Goal: Navigation & Orientation: Find specific page/section

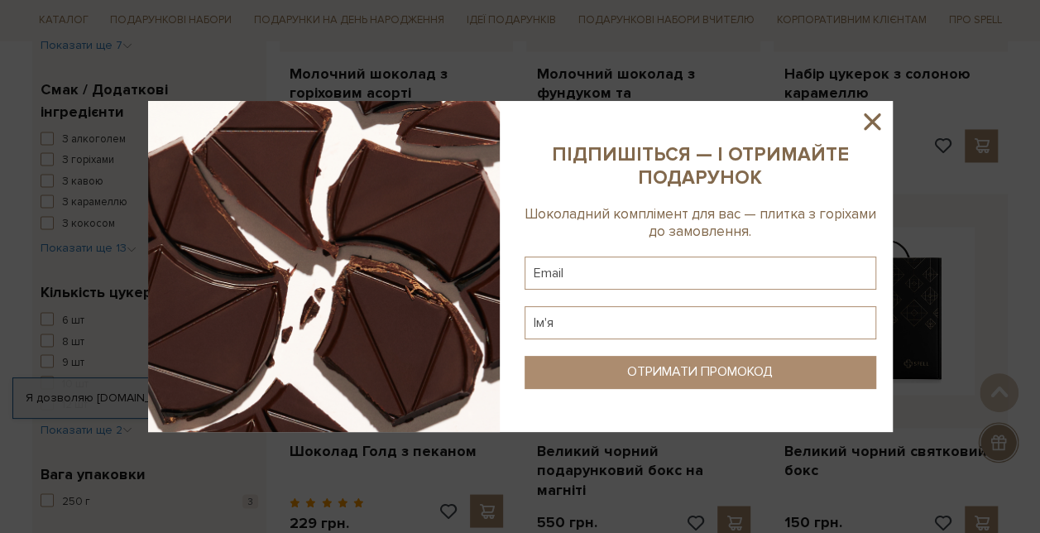
scroll to position [1238, 0]
click at [878, 113] on icon at bounding box center [872, 121] width 17 height 17
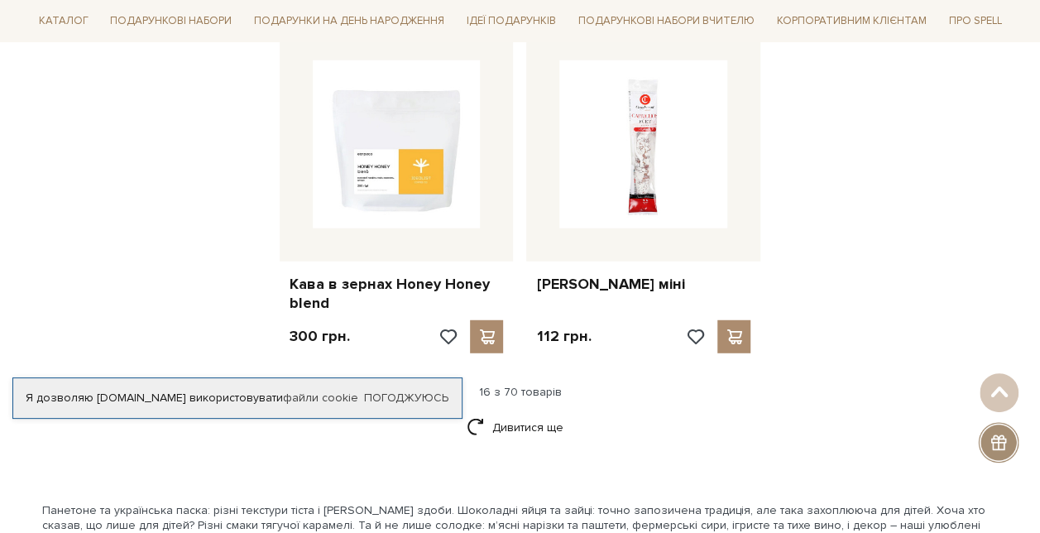
scroll to position [2115, 0]
click at [517, 412] on link "Дивитися ще" at bounding box center [521, 426] width 108 height 29
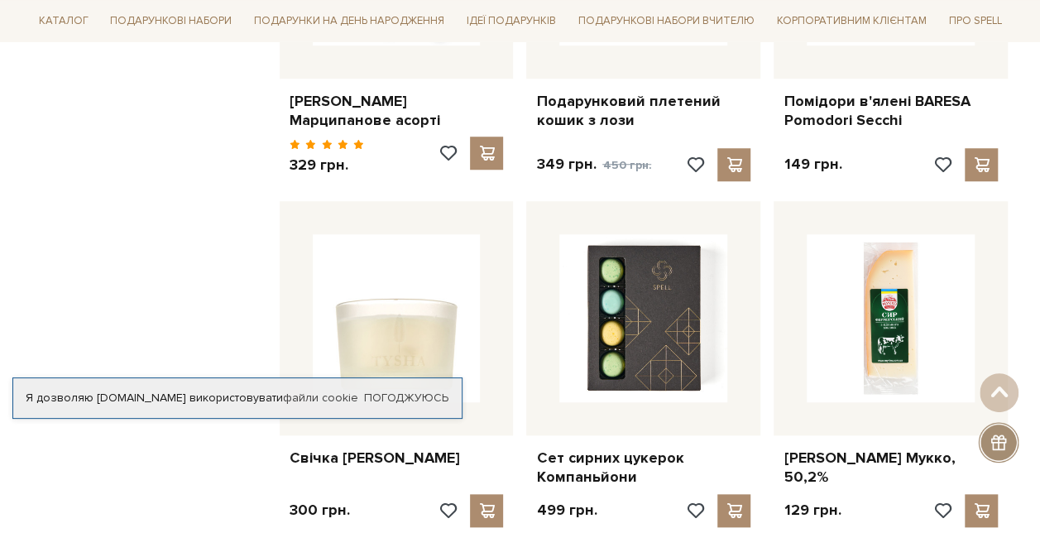
scroll to position [3916, 0]
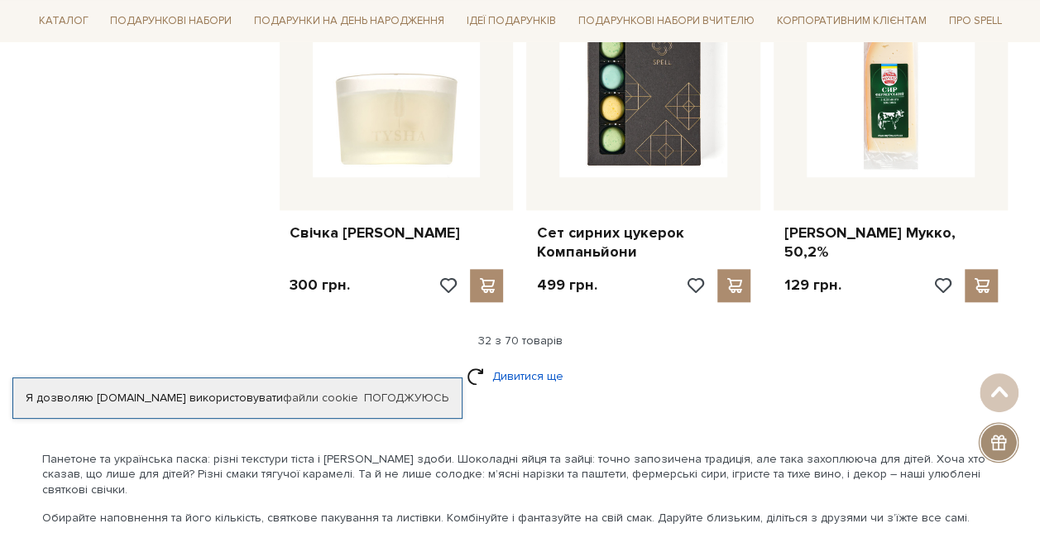
click at [512, 361] on link "Дивитися ще" at bounding box center [521, 375] width 108 height 29
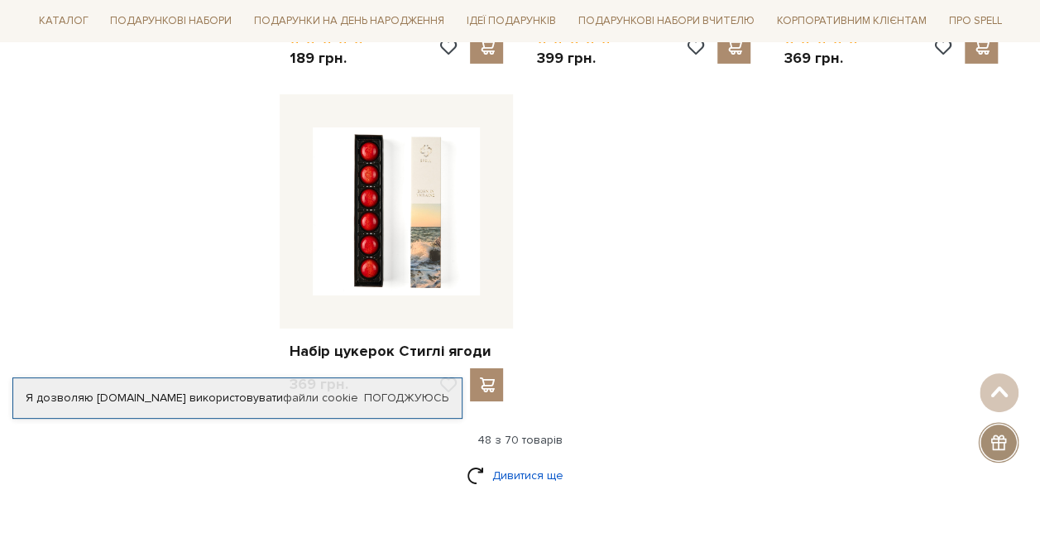
scroll to position [5933, 0]
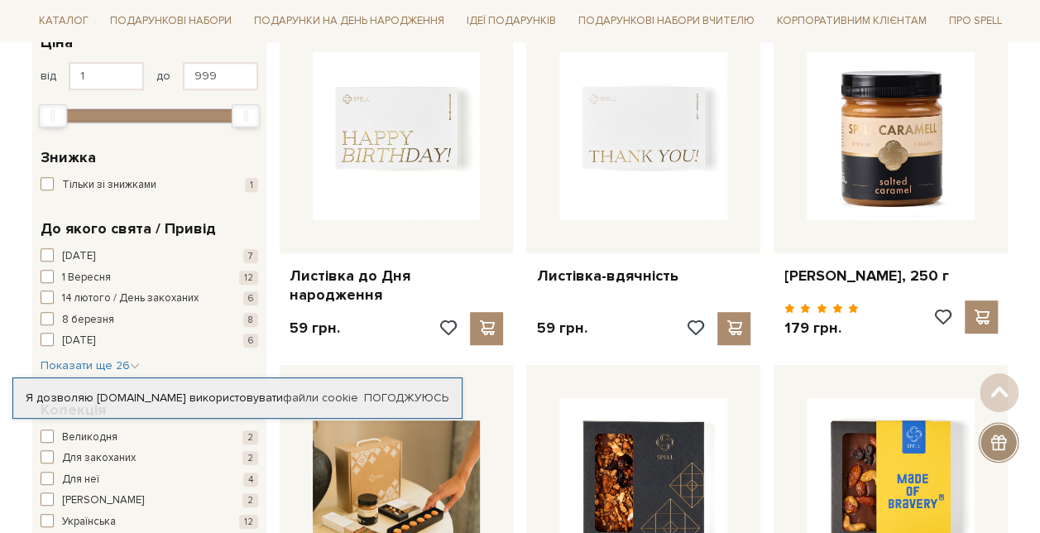
scroll to position [334, 0]
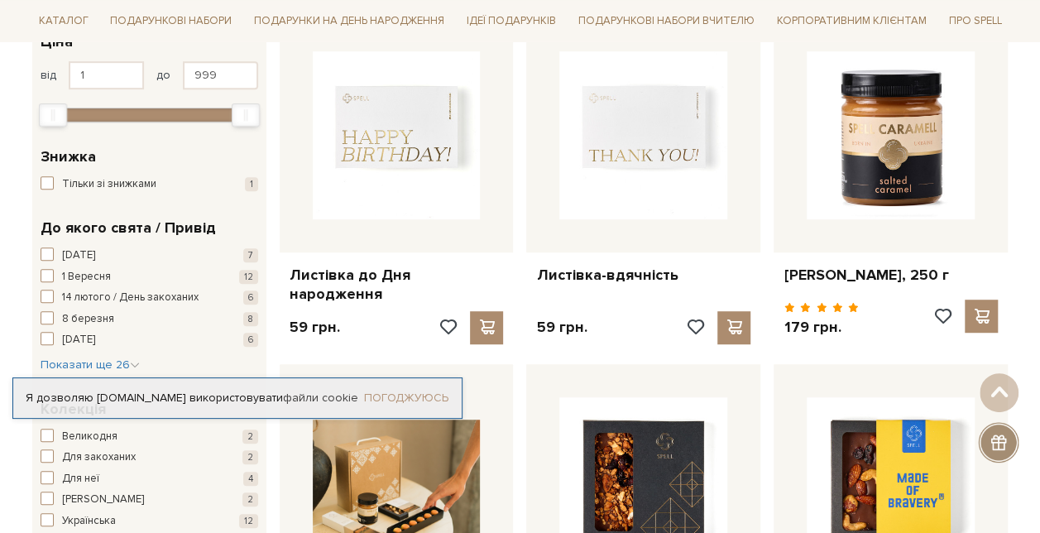
click at [400, 396] on link "Погоджуюсь" at bounding box center [406, 397] width 84 height 15
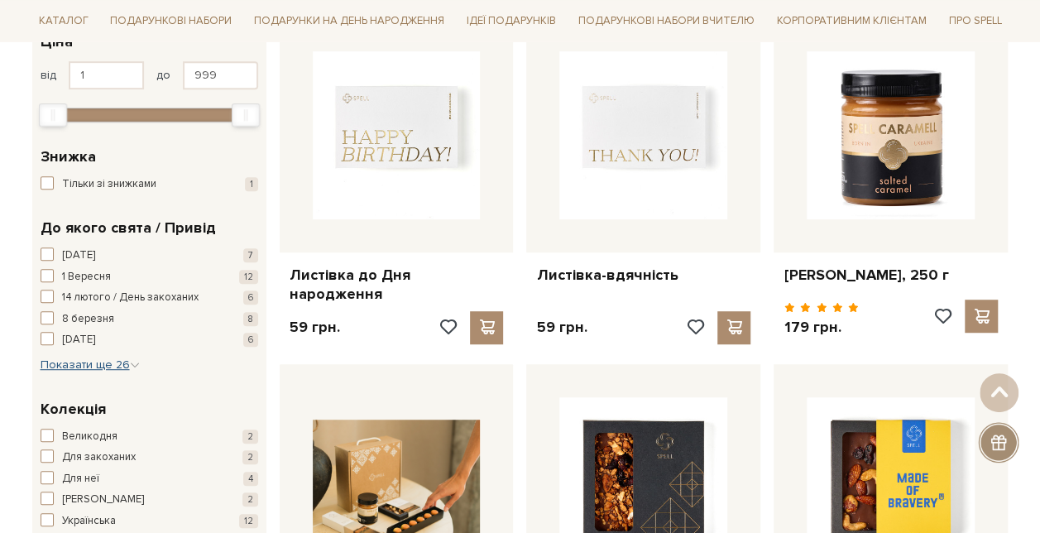
click at [96, 366] on span "Показати ще 26" at bounding box center [90, 364] width 99 height 14
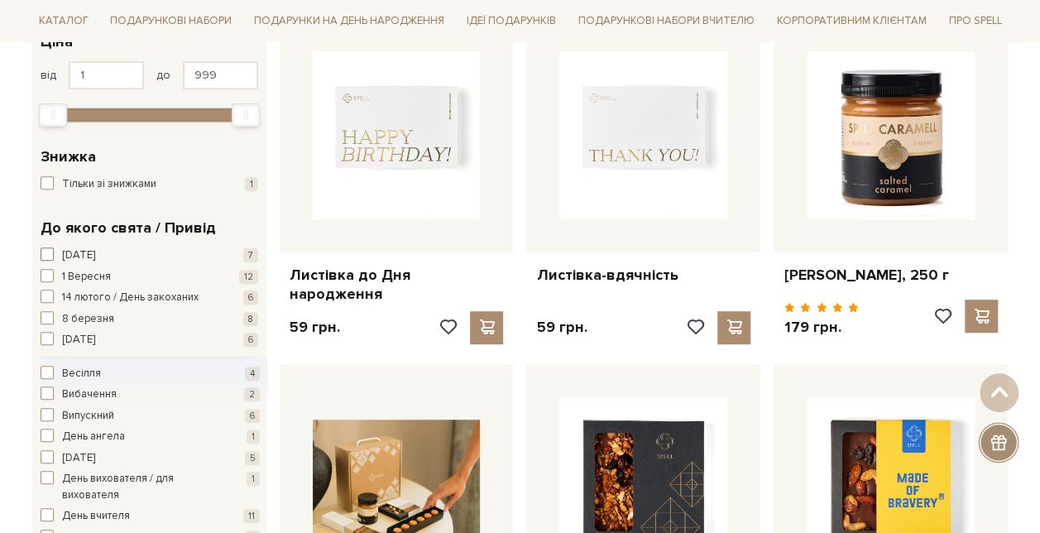
click at [41, 250] on span "button" at bounding box center [47, 253] width 13 height 13
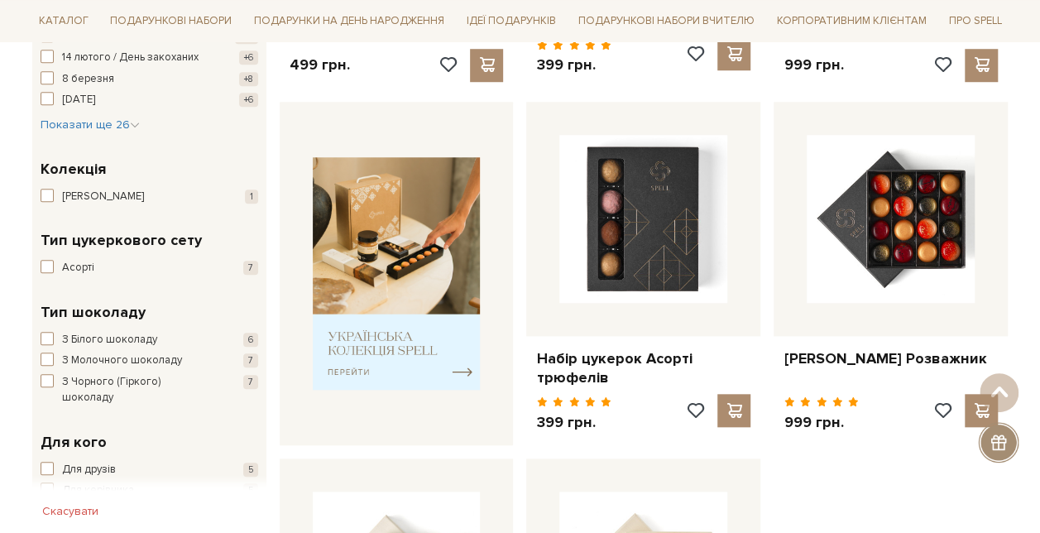
scroll to position [598, 0]
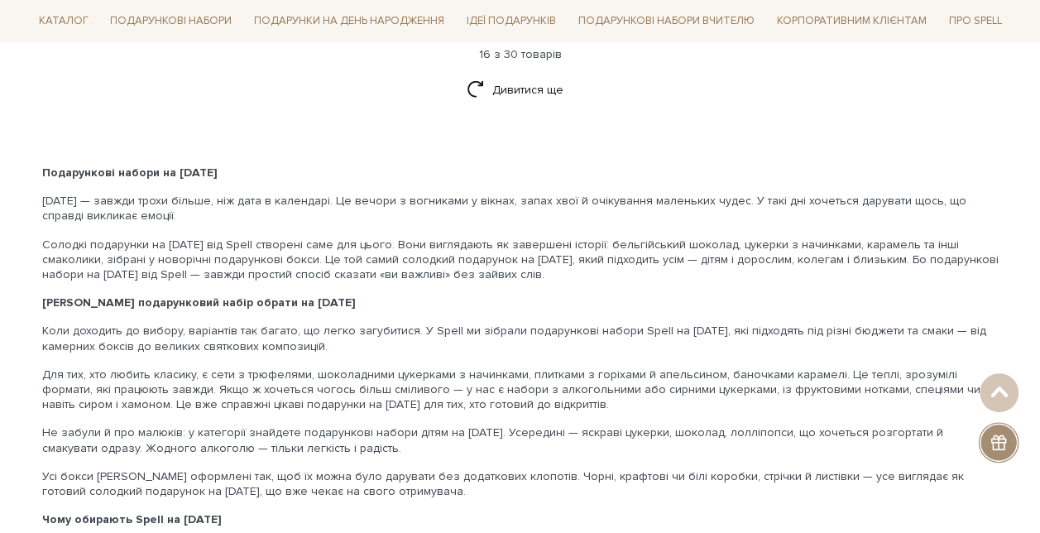
scroll to position [2338, 0]
